Goal: Transaction & Acquisition: Register for event/course

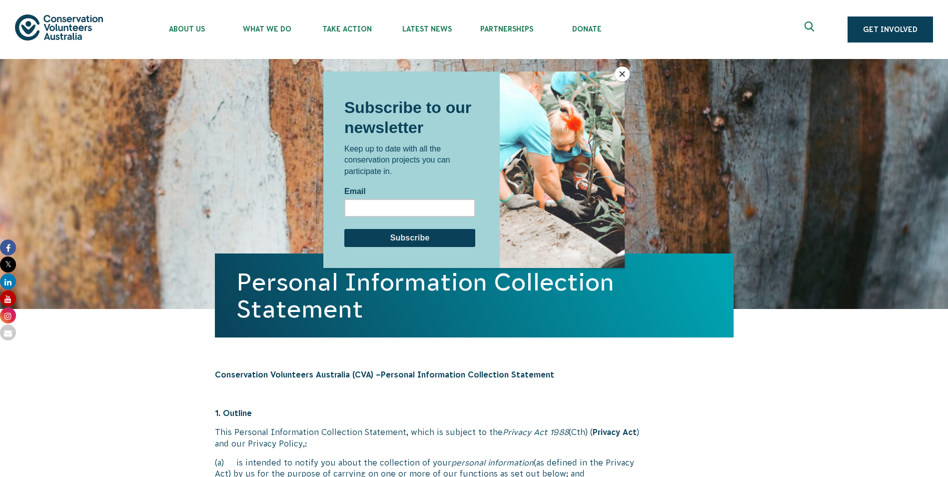
click at [620, 73] on button "Close" at bounding box center [622, 73] width 15 height 15
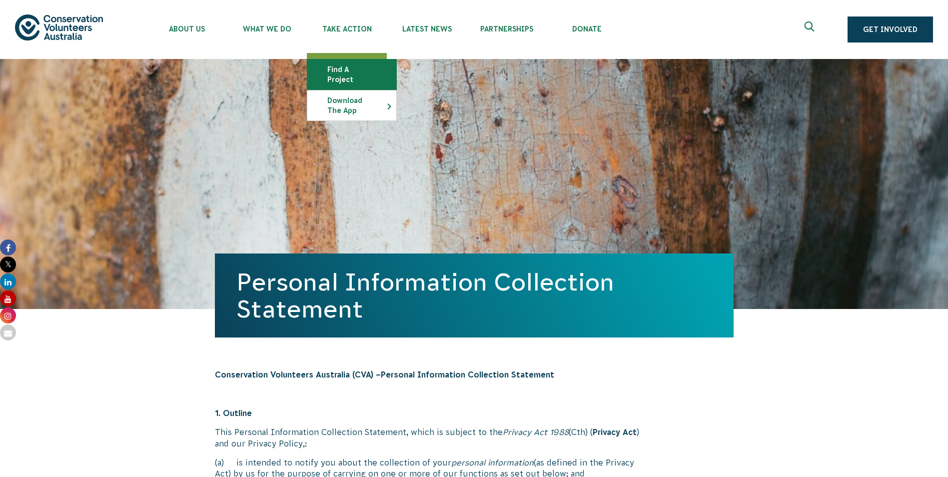
click at [344, 68] on link "Find a project" at bounding box center [351, 74] width 89 height 30
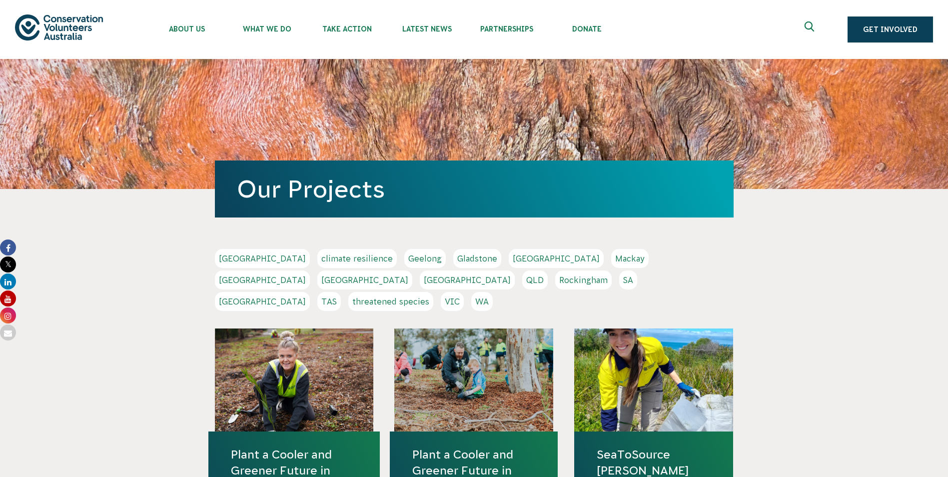
click at [619, 278] on link "SA" at bounding box center [628, 279] width 18 height 19
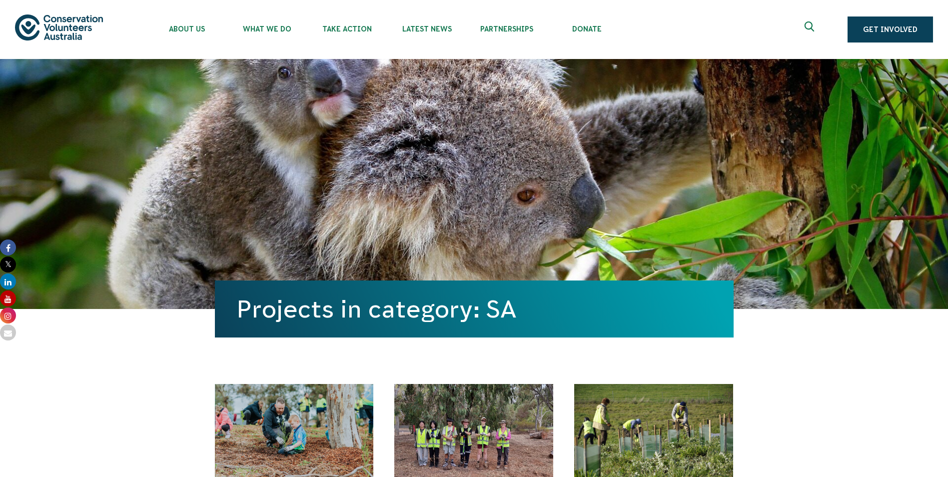
scroll to position [200, 0]
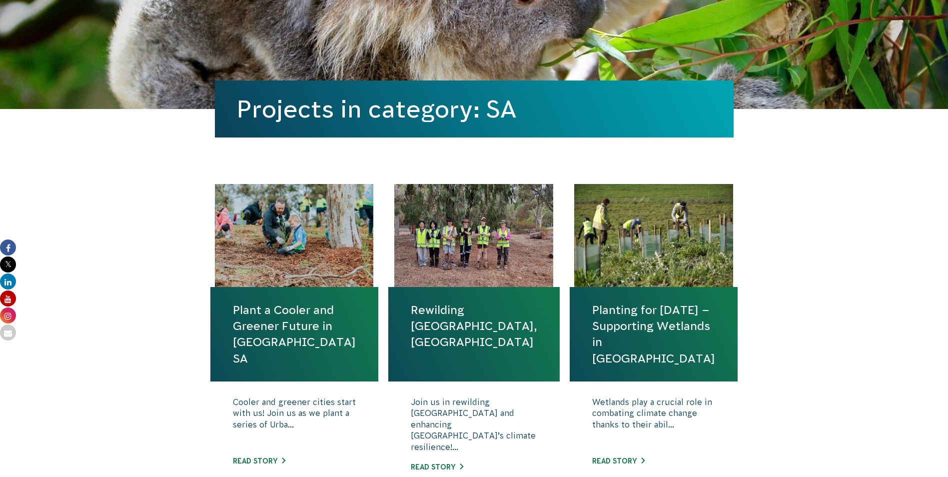
click at [621, 343] on link "Planting for Tomorrow – Supporting Wetlands in SA" at bounding box center [653, 334] width 123 height 64
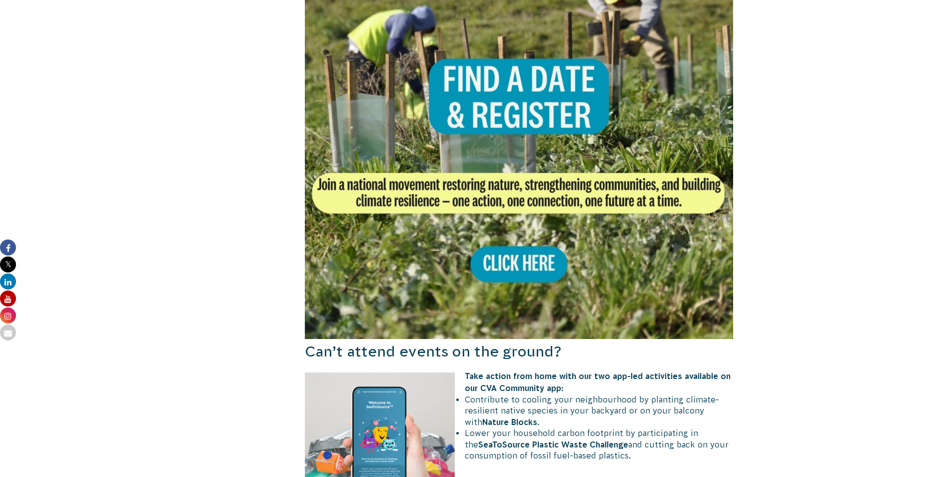
scroll to position [550, 0]
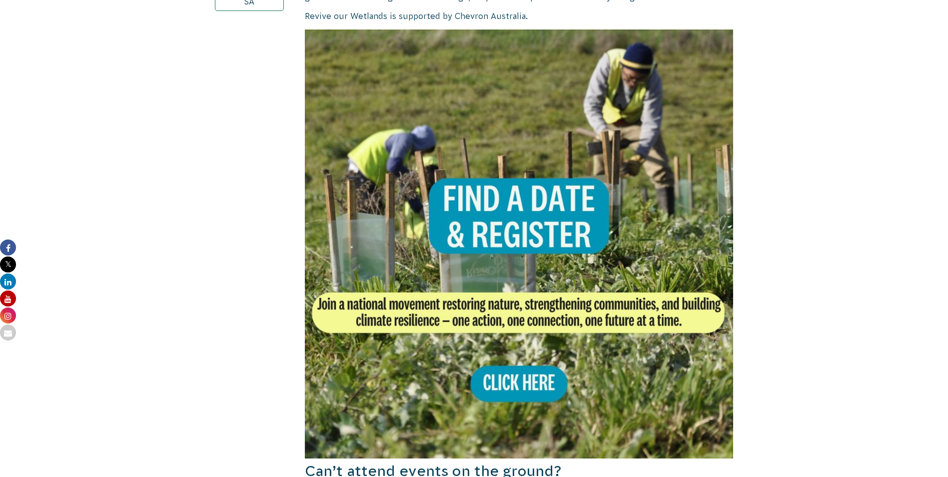
click at [508, 209] on img at bounding box center [519, 243] width 429 height 429
